Goal: Transaction & Acquisition: Book appointment/travel/reservation

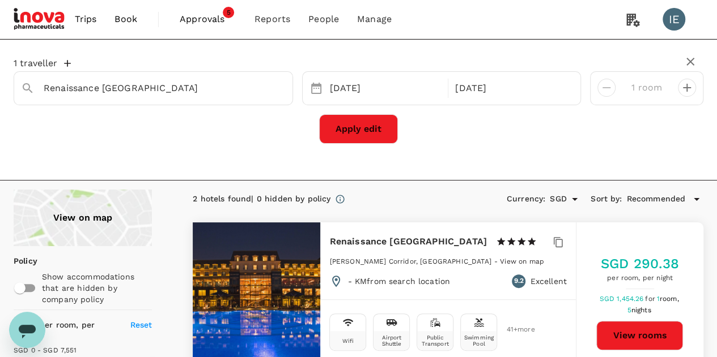
click at [213, 18] on span "Approvals" at bounding box center [208, 19] width 57 height 14
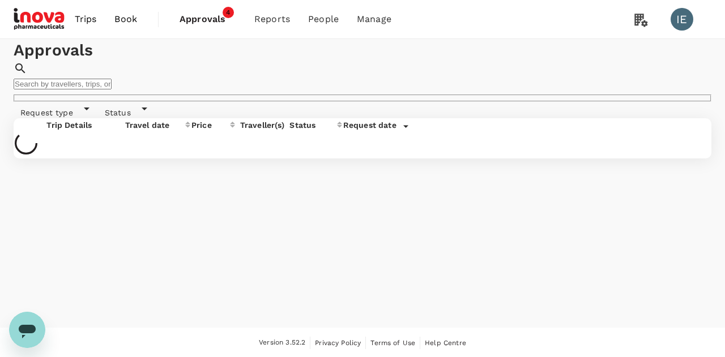
click at [122, 22] on span "Book" at bounding box center [125, 19] width 23 height 14
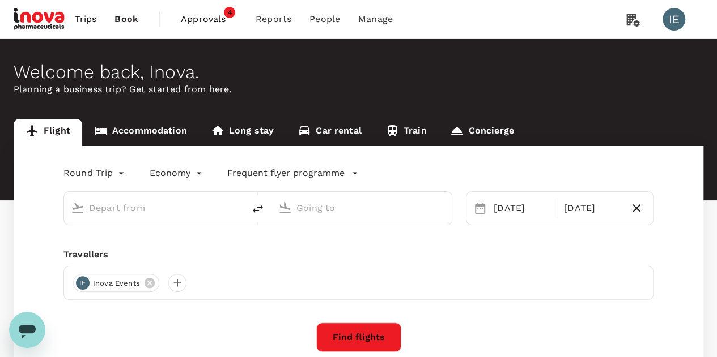
type input "Dubai Intl (DXB)"
type input "Cairo Intl (CAI)"
type input "Dubai Intl (DXB)"
type input "Cairo Intl (CAI)"
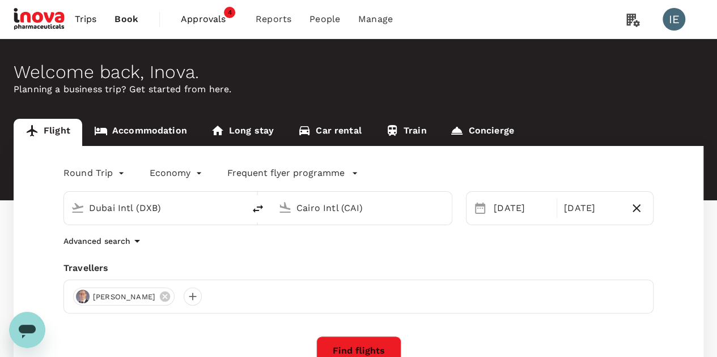
drag, startPoint x: 189, startPoint y: 210, endPoint x: 0, endPoint y: 191, distance: 190.2
click at [0, 194] on div "Flight Accommodation Long stay Car rental Train Concierge Round Trip roundtrip …" at bounding box center [358, 293] width 717 height 348
click at [111, 253] on p "Athens Intl" at bounding box center [89, 256] width 44 height 11
type input "Athens Intl ([GEOGRAPHIC_DATA])"
drag, startPoint x: 377, startPoint y: 213, endPoint x: 216, endPoint y: 211, distance: 161.5
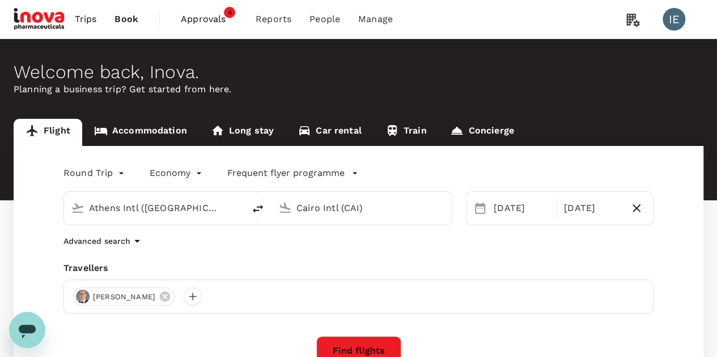
click at [218, 211] on div "Athens Intl (ATH) Cairo Intl (CAI)" at bounding box center [257, 208] width 389 height 34
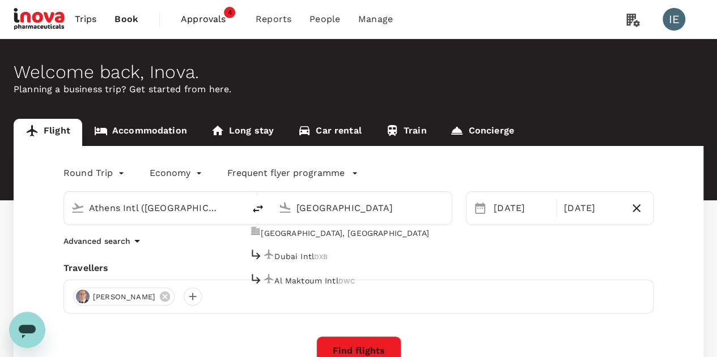
click at [293, 256] on p "Dubai Intl" at bounding box center [294, 256] width 40 height 11
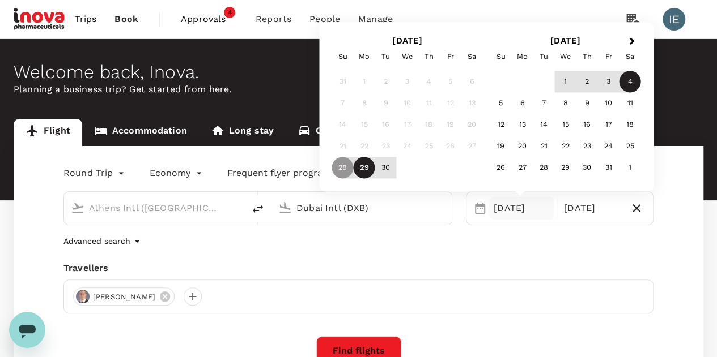
type input "Dubai Intl (DXB)"
click at [110, 168] on body "Trips Book Approvals 4 Reports People Manage IE Welcome back , Inova . Planning…" at bounding box center [358, 269] width 717 height 539
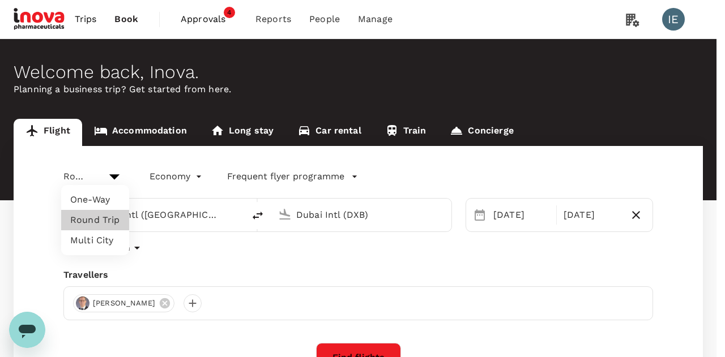
click at [88, 195] on li "One-Way" at bounding box center [95, 200] width 68 height 20
type input "oneway"
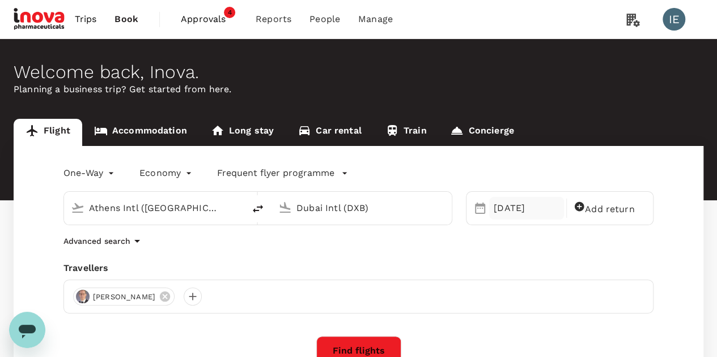
drag, startPoint x: 504, startPoint y: 207, endPoint x: 508, endPoint y: 216, distance: 9.7
click at [504, 207] on div "28 Sep" at bounding box center [526, 208] width 75 height 23
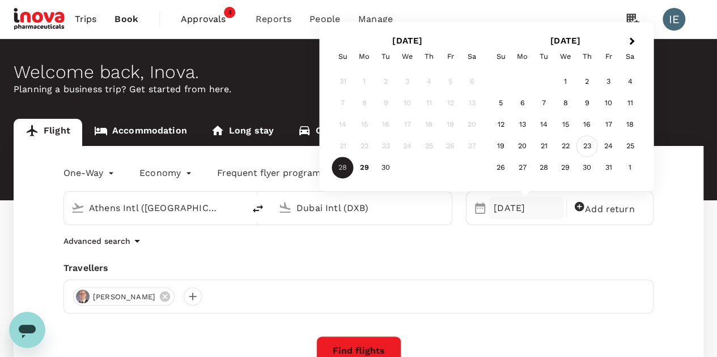
click at [586, 148] on div "23" at bounding box center [587, 147] width 22 height 22
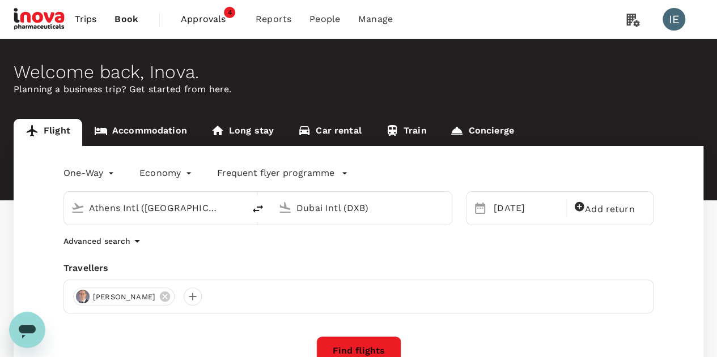
click at [472, 171] on div "One-Way oneway Economy economy Frequent flyer programme" at bounding box center [347, 171] width 612 height 23
click at [355, 345] on button "Find flights" at bounding box center [358, 351] width 85 height 29
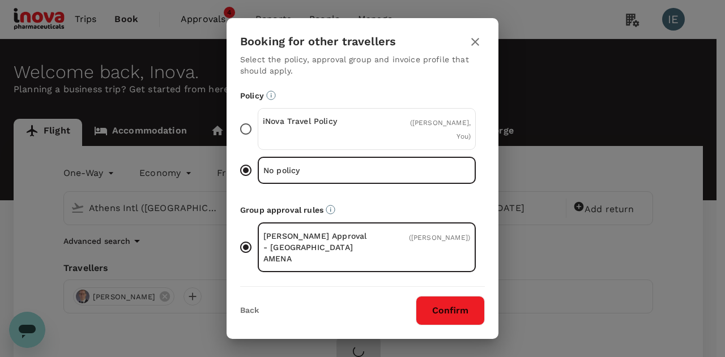
click at [452, 313] on button "Confirm" at bounding box center [450, 310] width 69 height 29
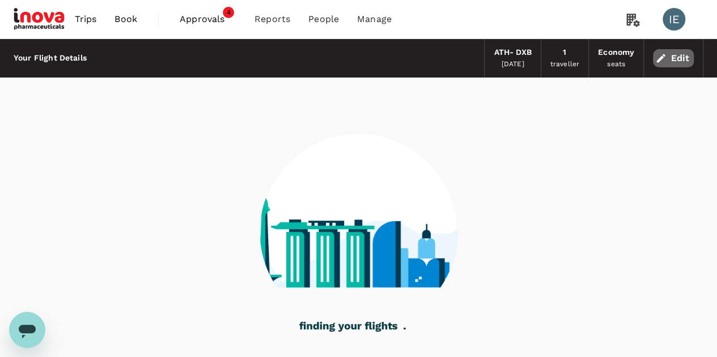
click at [678, 57] on button "Edit" at bounding box center [673, 58] width 41 height 18
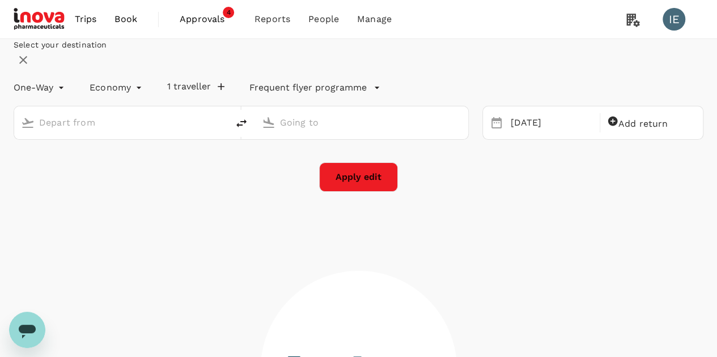
type input "Athens Intl ([GEOGRAPHIC_DATA])"
type input "Dubai Intl (DXB)"
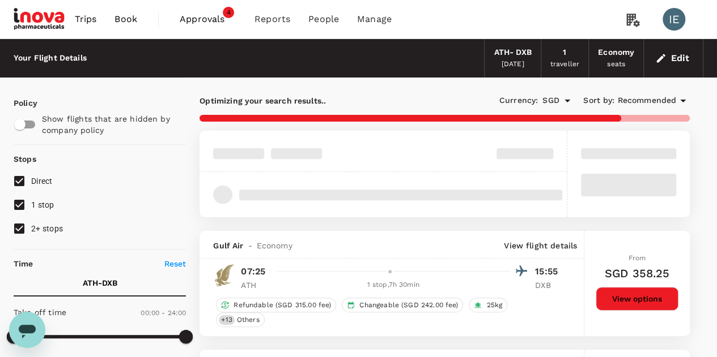
click at [154, 123] on p "Show flights that are hidden by company policy" at bounding box center [110, 124] width 137 height 23
click at [14, 231] on input "2+ stops" at bounding box center [19, 229] width 24 height 24
checkbox input "false"
click at [19, 204] on input "1 stop" at bounding box center [19, 205] width 24 height 24
checkbox input "false"
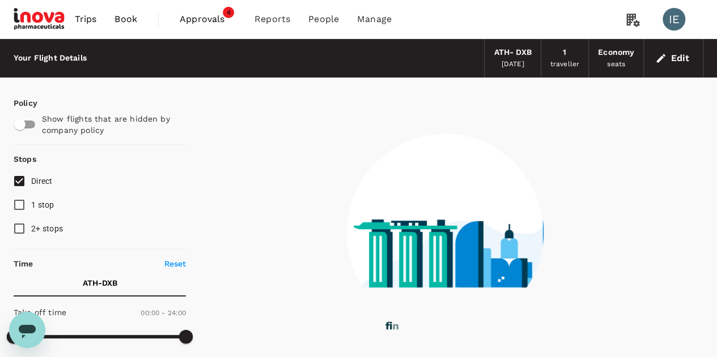
type input "1425"
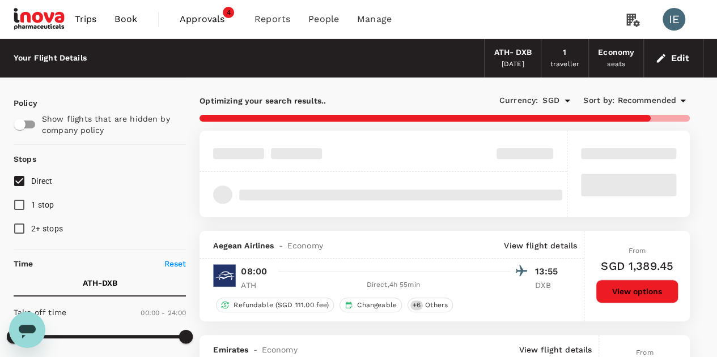
click at [661, 57] on icon "button" at bounding box center [661, 58] width 8 height 8
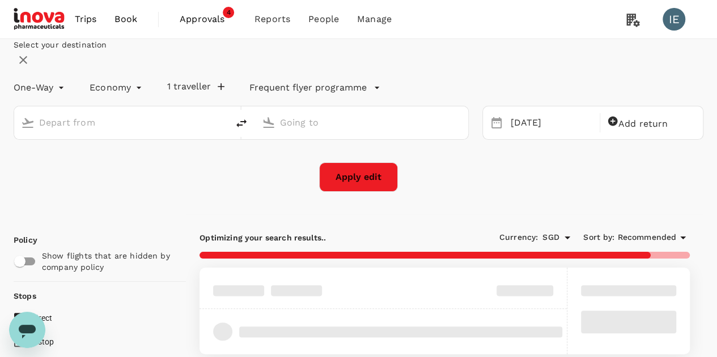
type input "Athens Intl ([GEOGRAPHIC_DATA])"
type input "Dubai Intl (DXB)"
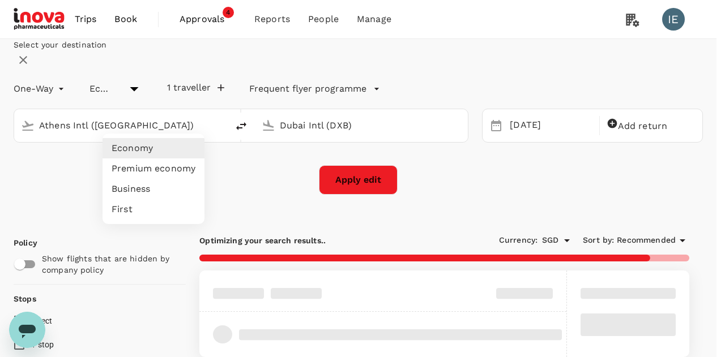
click at [129, 189] on li "Business" at bounding box center [154, 189] width 102 height 20
type input "business"
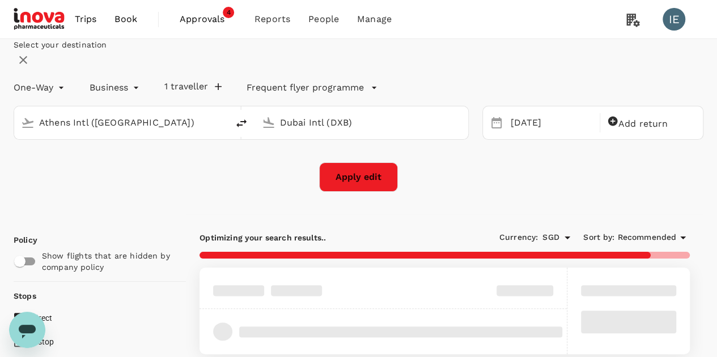
type input "1730"
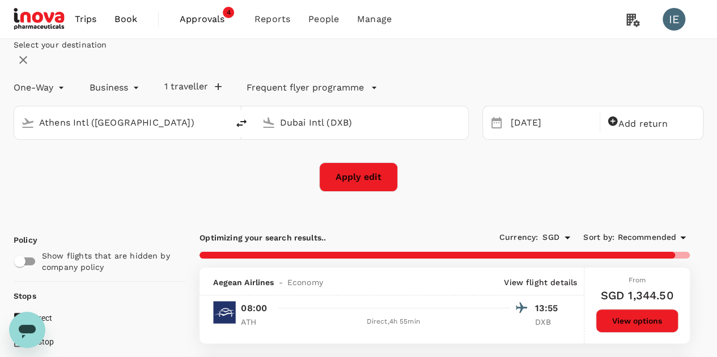
click at [360, 192] on button "Apply edit" at bounding box center [358, 177] width 79 height 29
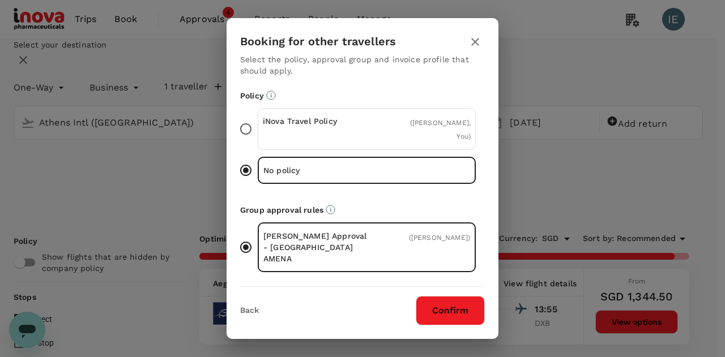
click at [465, 310] on button "Confirm" at bounding box center [450, 310] width 69 height 29
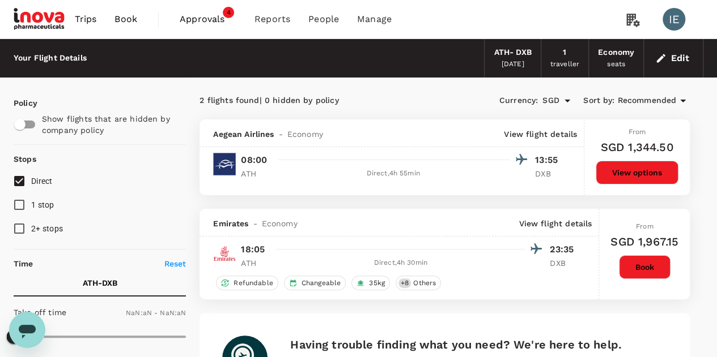
checkbox input "true"
type input "1440"
checkbox input "false"
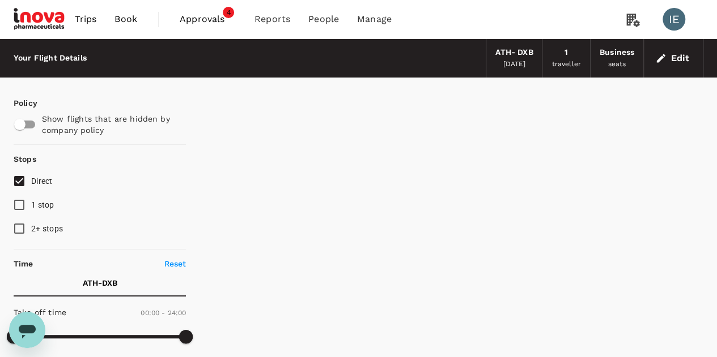
type input "1730"
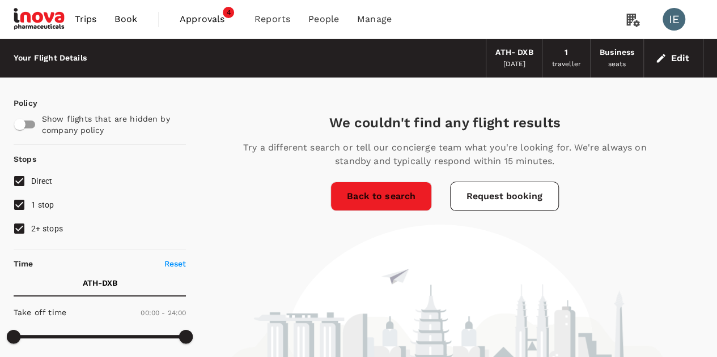
click at [20, 233] on input "2+ stops" at bounding box center [19, 229] width 24 height 24
checkbox input "false"
click at [23, 205] on input "1 stop" at bounding box center [19, 205] width 24 height 24
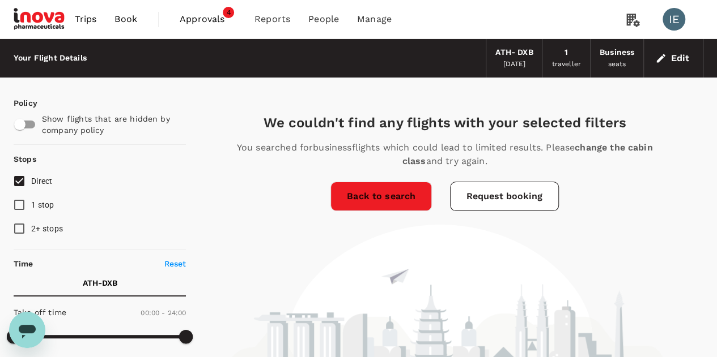
click at [681, 57] on button "Edit" at bounding box center [673, 58] width 41 height 18
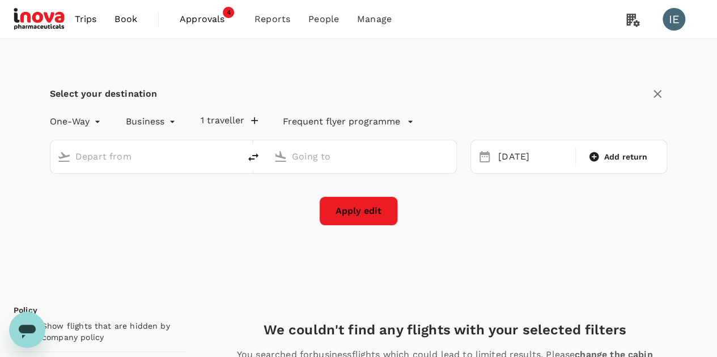
type input "business"
type input "Athens Intl ([GEOGRAPHIC_DATA])"
type input "Dubai Intl (DXB)"
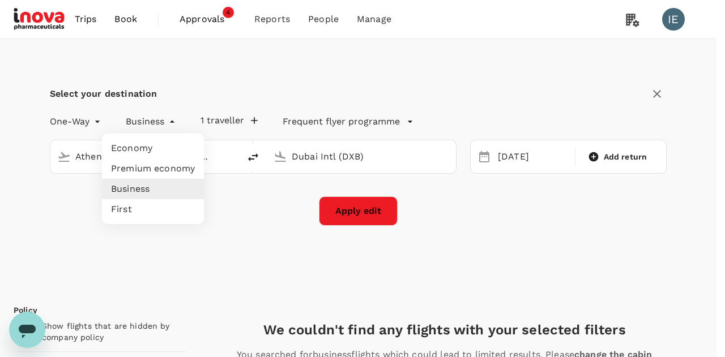
click at [149, 168] on li "Premium economy" at bounding box center [153, 169] width 102 height 20
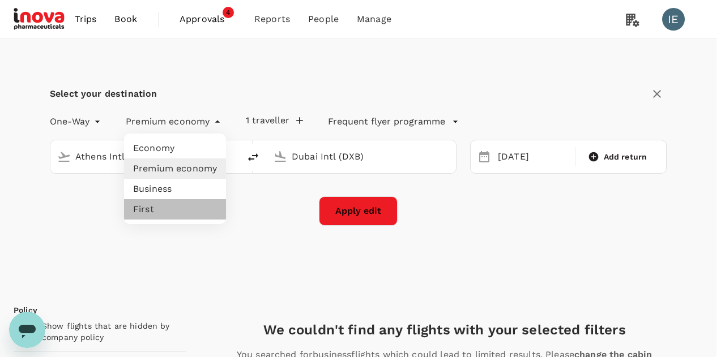
click at [137, 214] on li "First" at bounding box center [175, 209] width 102 height 20
type input "first"
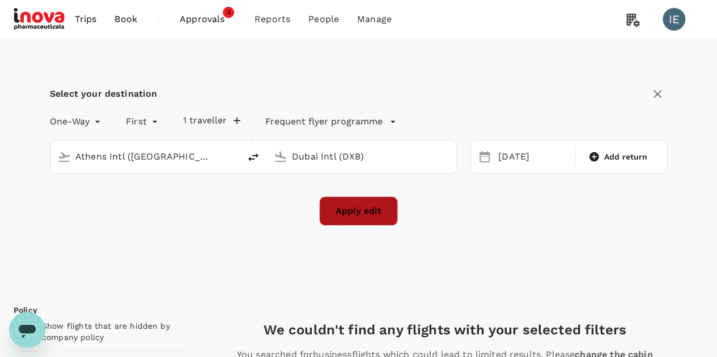
click at [351, 206] on button "Apply edit" at bounding box center [358, 211] width 79 height 29
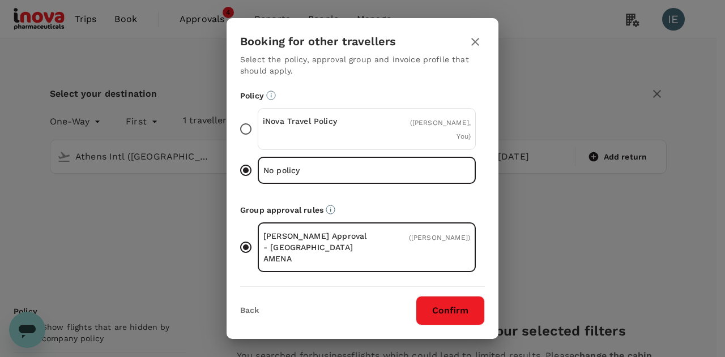
click at [448, 308] on button "Confirm" at bounding box center [450, 310] width 69 height 29
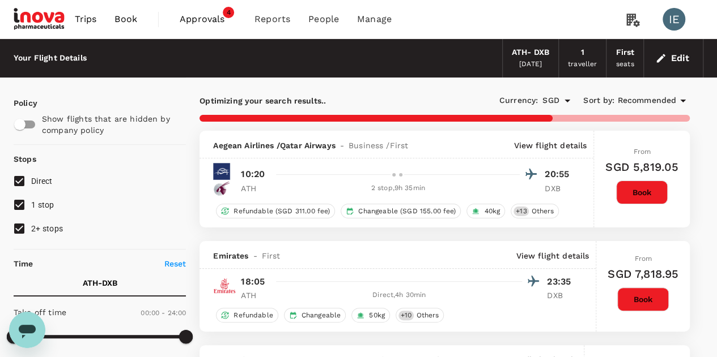
checkbox input "false"
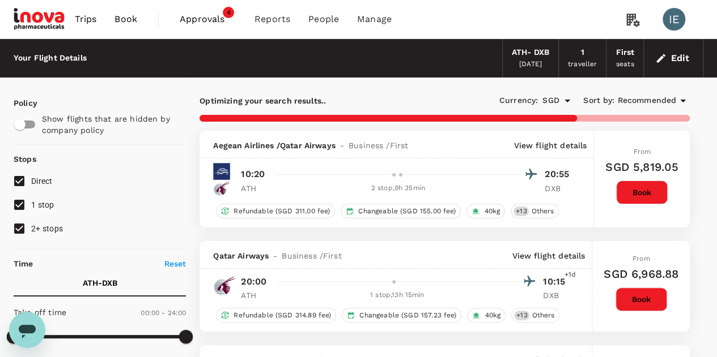
click at [23, 228] on input "2+ stops" at bounding box center [19, 229] width 24 height 24
checkbox input "false"
click at [16, 205] on input "1 stop" at bounding box center [19, 205] width 24 height 24
checkbox input "false"
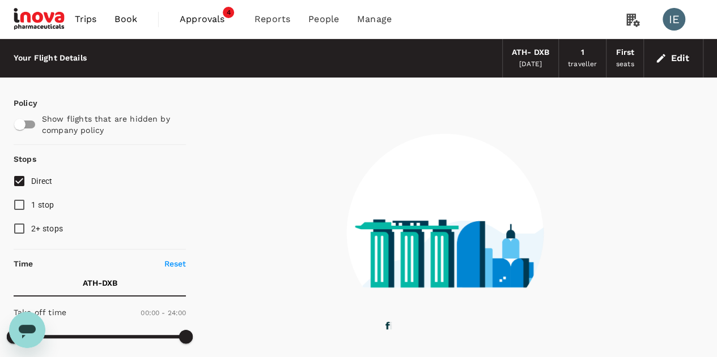
type input "1425"
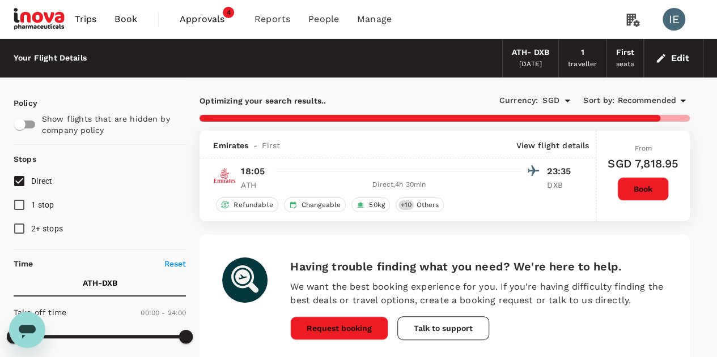
click at [682, 54] on button "Edit" at bounding box center [673, 58] width 41 height 18
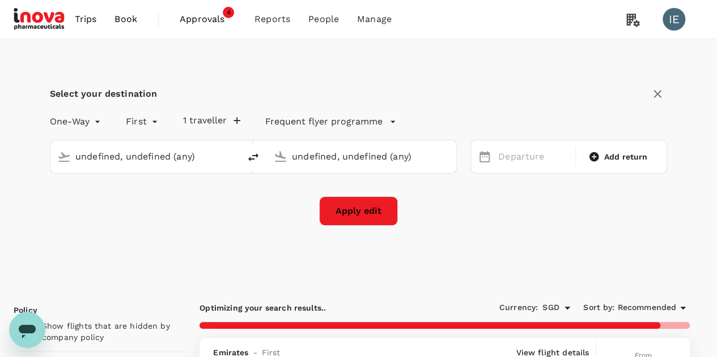
type input "Athens Intl ([GEOGRAPHIC_DATA])"
type input "Dubai Intl (DXB)"
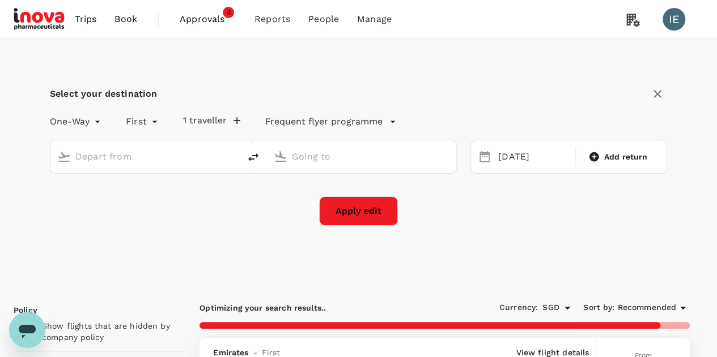
type input "Athens Intl ([GEOGRAPHIC_DATA])"
type input "Dubai Intl (DXB)"
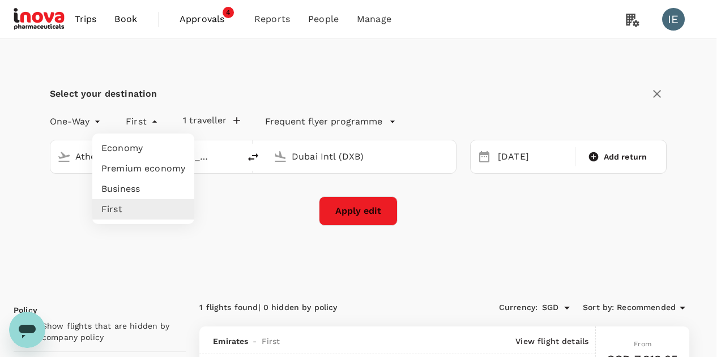
click at [127, 193] on li "Business" at bounding box center [143, 189] width 102 height 20
type input "business"
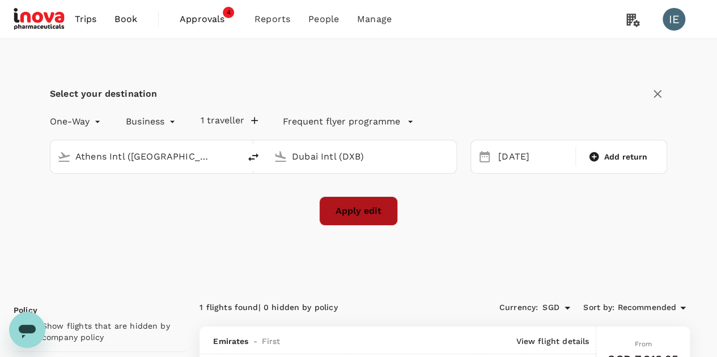
click at [371, 207] on button "Apply edit" at bounding box center [358, 211] width 79 height 29
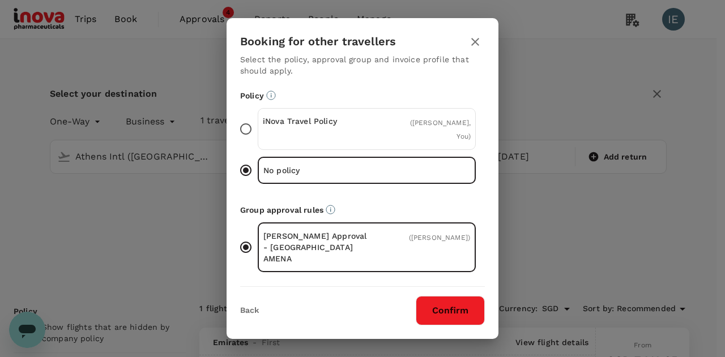
click at [440, 299] on button "Confirm" at bounding box center [450, 310] width 69 height 29
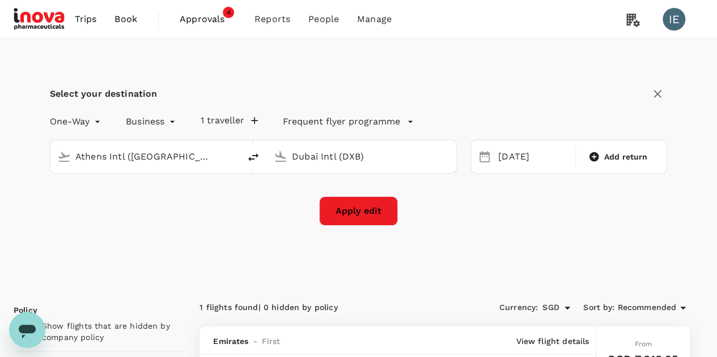
checkbox input "false"
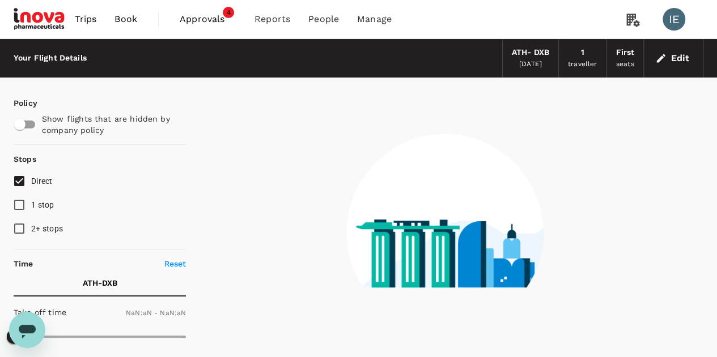
type input "1440"
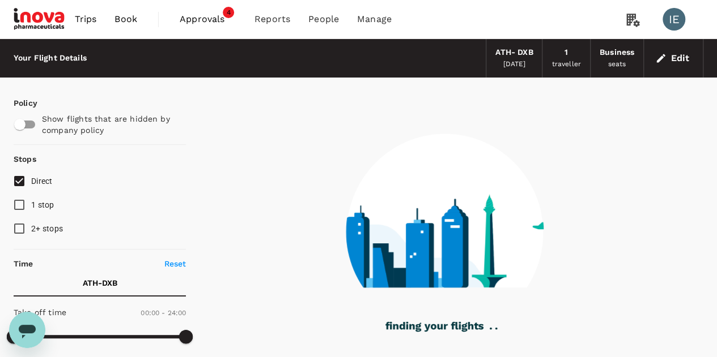
type input "1335"
checkbox input "true"
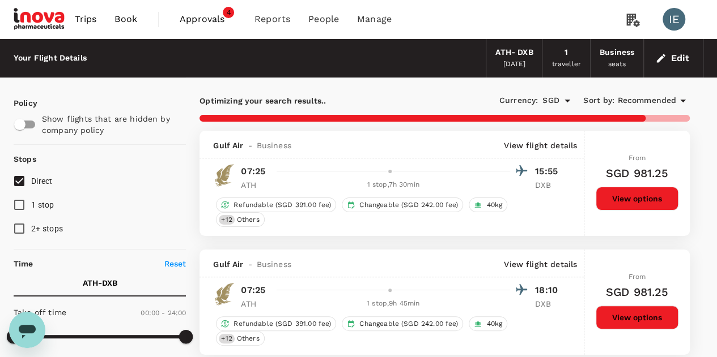
type input "1730"
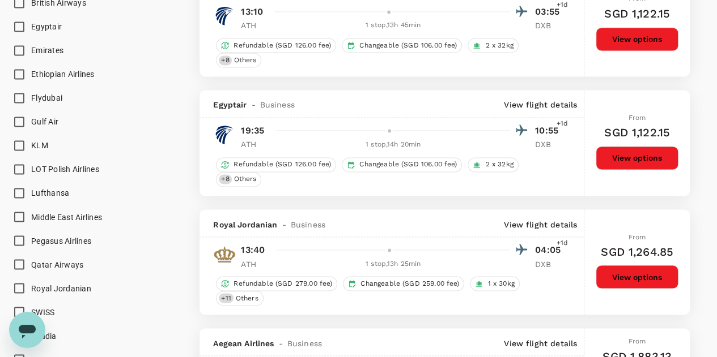
scroll to position [916, 0]
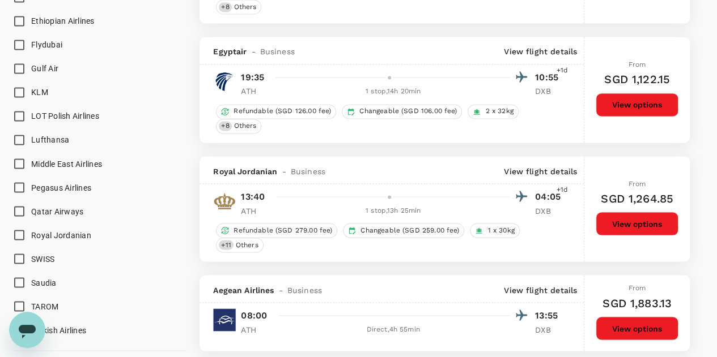
click at [645, 317] on button "View options" at bounding box center [636, 329] width 83 height 24
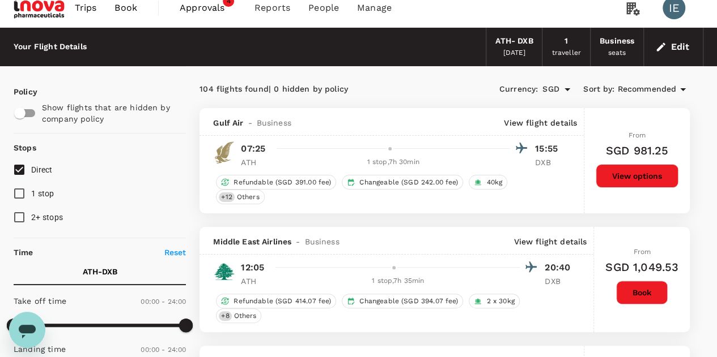
scroll to position [0, 0]
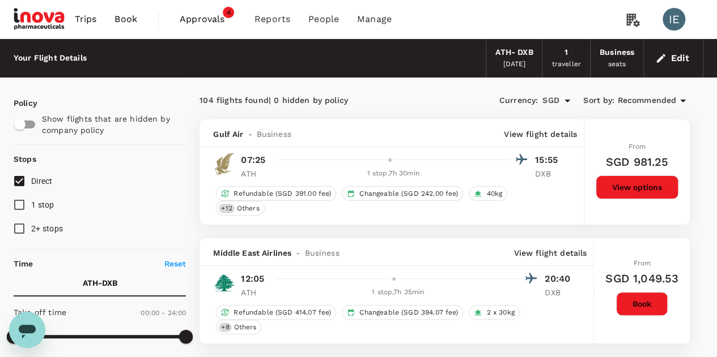
click at [671, 59] on button "Edit" at bounding box center [673, 58] width 41 height 18
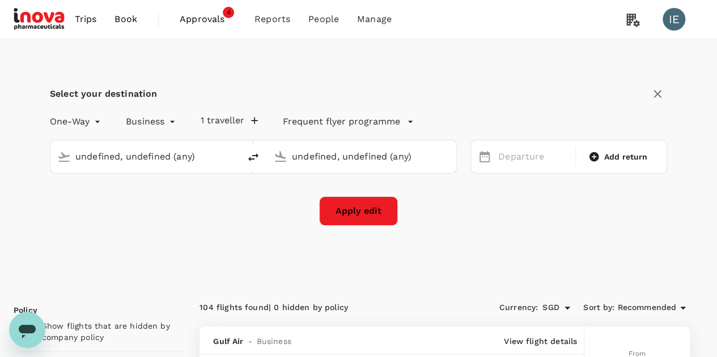
type input "Athens Intl ([GEOGRAPHIC_DATA])"
type input "Dubai Intl (DXB)"
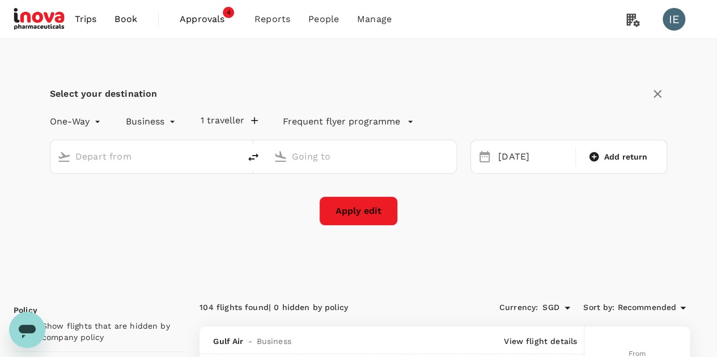
type input "Athens Intl ([GEOGRAPHIC_DATA])"
type input "Dubai Intl (DXB)"
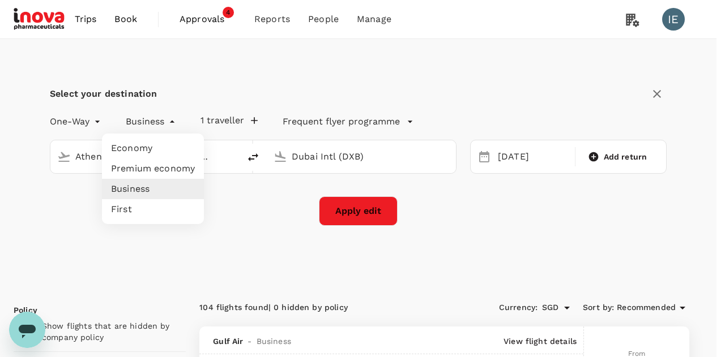
click at [144, 150] on li "Economy" at bounding box center [153, 148] width 102 height 20
type input "economy"
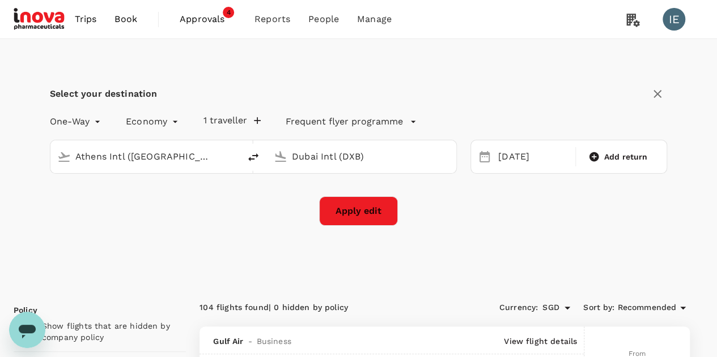
click at [365, 212] on button "Apply edit" at bounding box center [358, 211] width 79 height 29
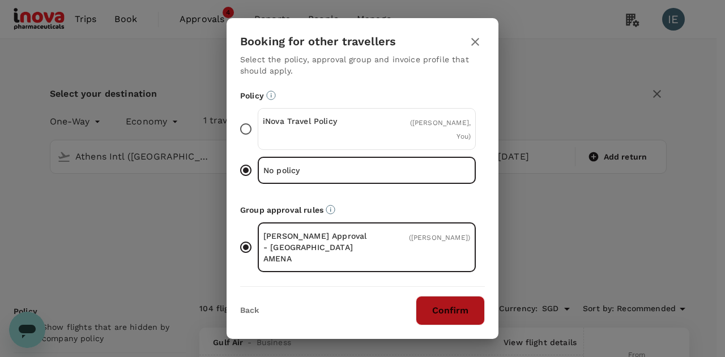
click at [435, 305] on button "Confirm" at bounding box center [450, 310] width 69 height 29
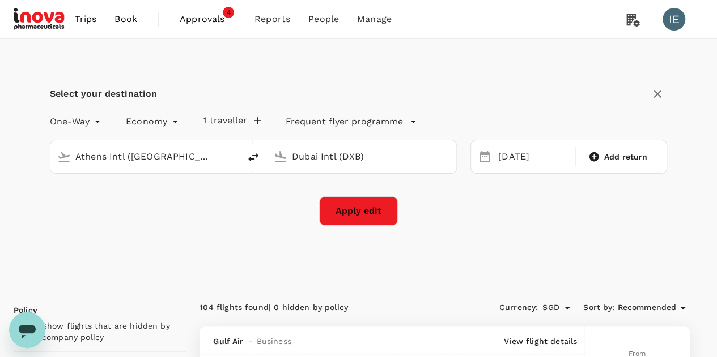
checkbox input "false"
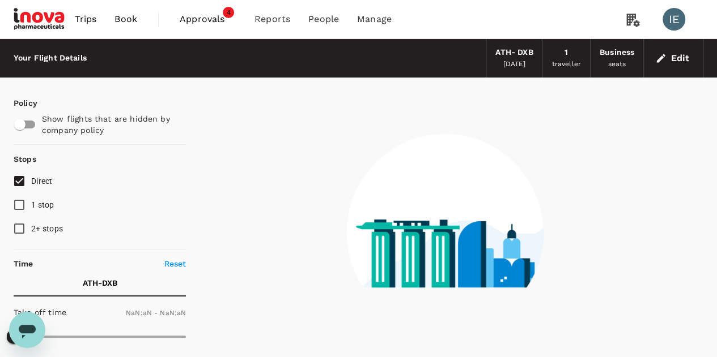
type input "1440"
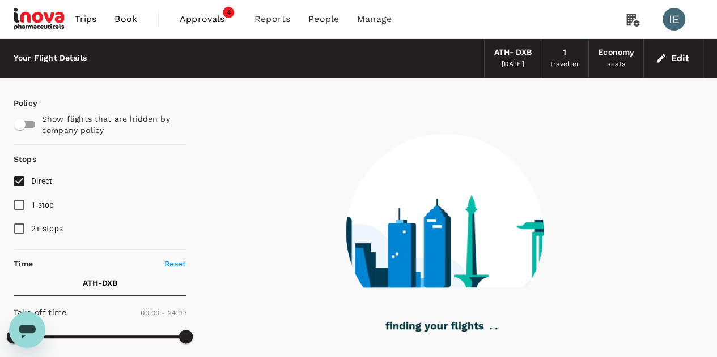
type input "1055"
checkbox input "true"
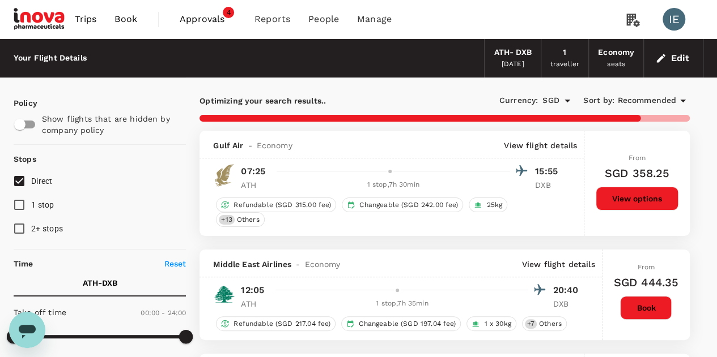
type input "1730"
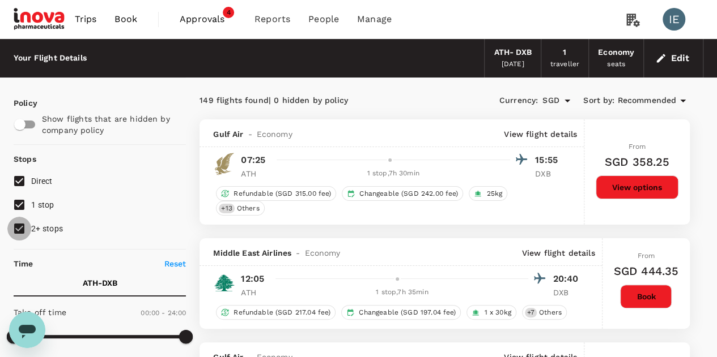
click at [16, 229] on input "2+ stops" at bounding box center [19, 229] width 24 height 24
checkbox input "false"
click at [21, 210] on input "1 stop" at bounding box center [19, 205] width 24 height 24
checkbox input "false"
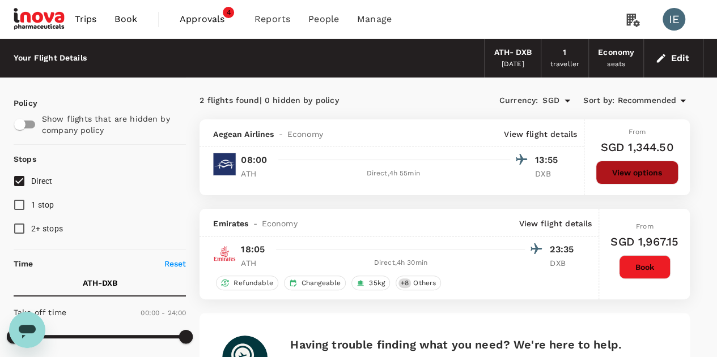
click at [633, 175] on button "View options" at bounding box center [636, 173] width 83 height 24
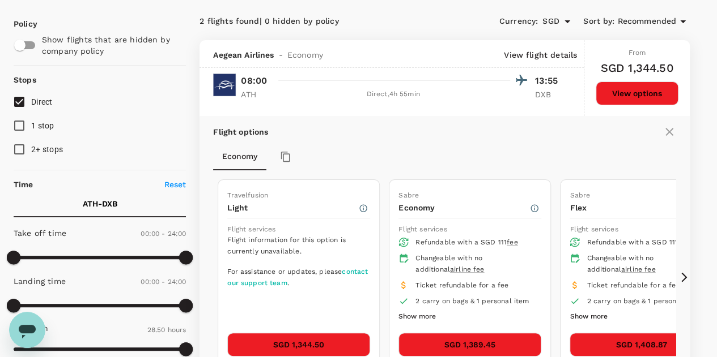
scroll to position [69, 0]
